Goal: Navigation & Orientation: Find specific page/section

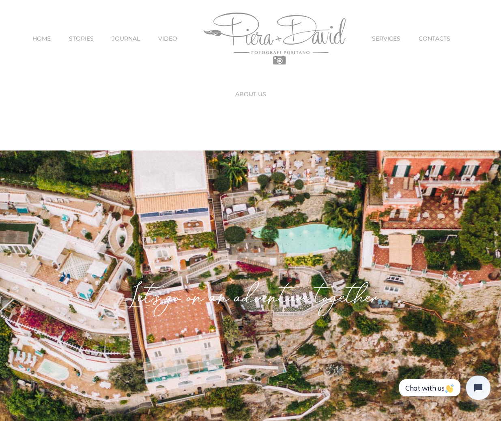
click at [389, 42] on link "SERVICES" at bounding box center [386, 39] width 28 height 34
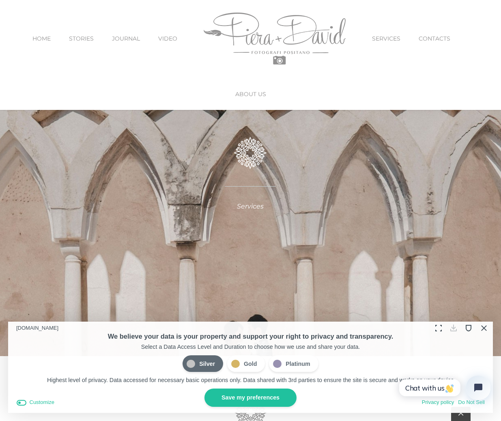
scroll to position [106, 0]
click at [483, 330] on button "Close Cookie Compliance" at bounding box center [483, 328] width 13 height 13
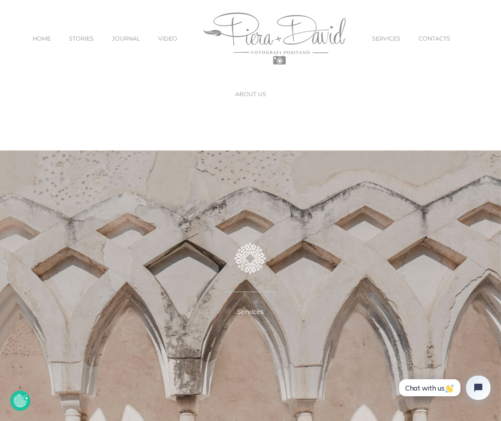
scroll to position [0, 0]
click at [120, 40] on span "JOURNAL" at bounding box center [126, 39] width 28 height 6
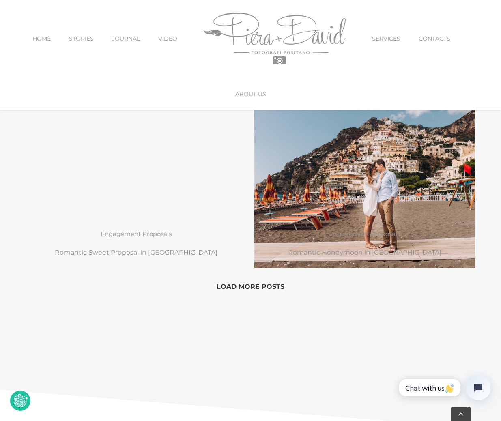
scroll to position [766, 0]
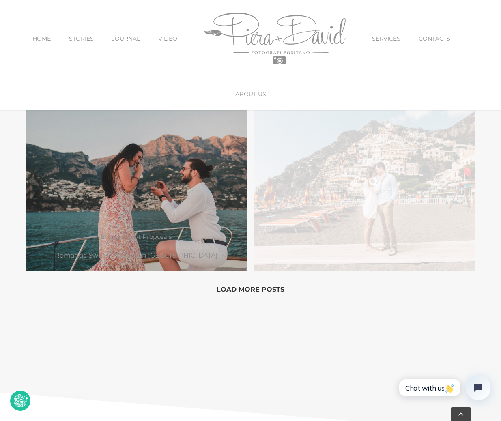
click at [373, 226] on link "Romantic Honeymoon in Positano" at bounding box center [364, 182] width 220 height 179
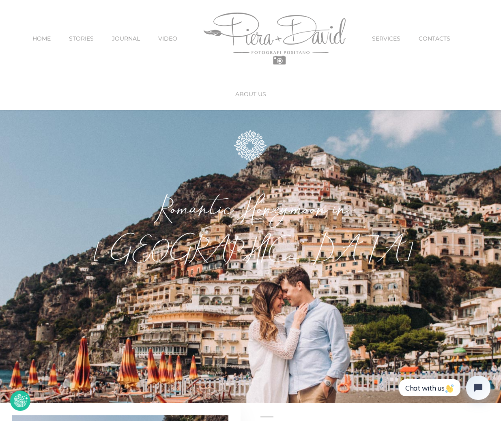
scroll to position [41, 0]
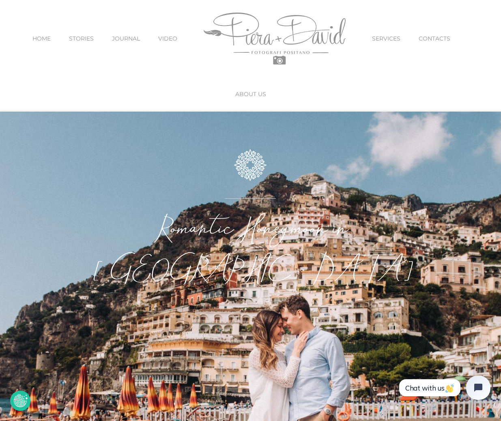
click at [78, 37] on span "STORIES" at bounding box center [81, 39] width 25 height 6
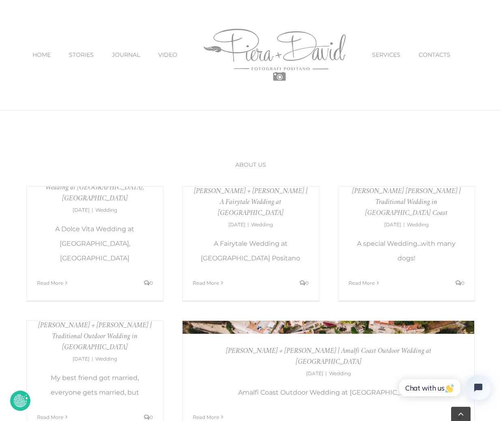
scroll to position [349, 0]
click at [51, 54] on span "HOME" at bounding box center [41, 55] width 18 height 6
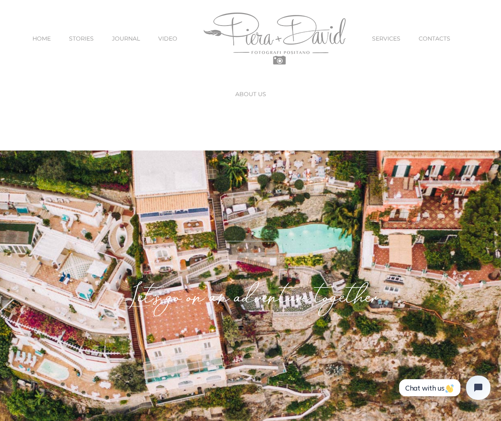
click at [384, 36] on span "SERVICES" at bounding box center [386, 39] width 28 height 6
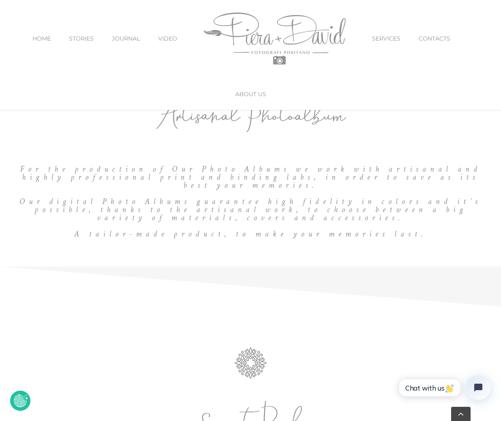
scroll to position [425, 0]
